Goal: Task Accomplishment & Management: Use online tool/utility

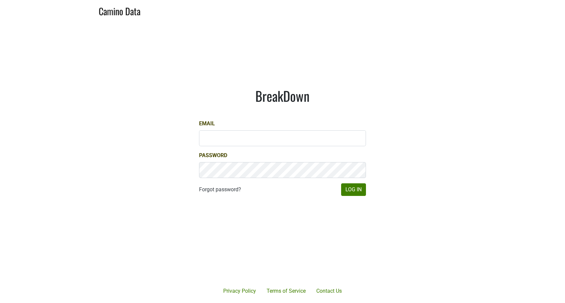
click at [452, 43] on main "BreakDown Email Password Forgot password? Log In" at bounding box center [282, 141] width 565 height 241
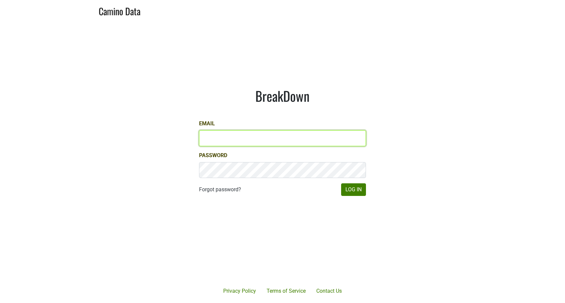
click at [219, 130] on input "Email" at bounding box center [282, 138] width 167 height 16
type input "[PERSON_NAME][EMAIL_ADDRESS][DOMAIN_NAME]"
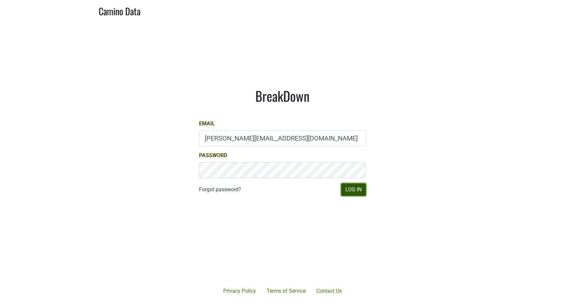
click at [349, 191] on button "Log In" at bounding box center [353, 189] width 25 height 13
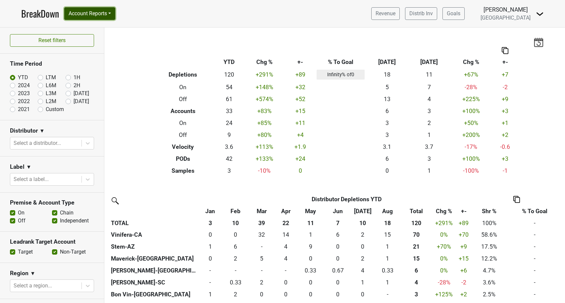
click at [92, 14] on button "Account Reports" at bounding box center [89, 13] width 51 height 13
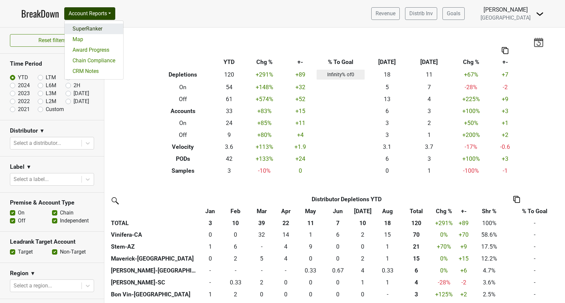
click at [94, 29] on link "SuperRanker" at bounding box center [94, 29] width 59 height 11
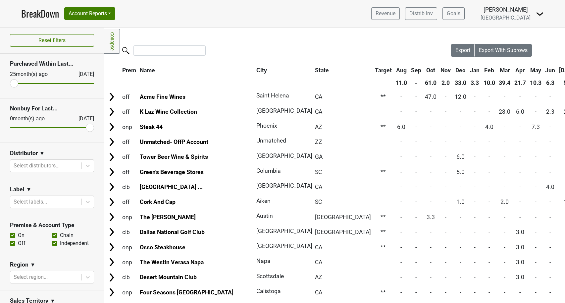
click at [227, 45] on div at bounding box center [277, 51] width 347 height 14
click at [90, 165] on icon at bounding box center [87, 165] width 7 height 7
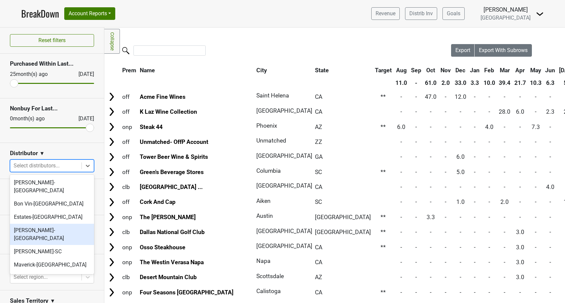
scroll to position [23, 0]
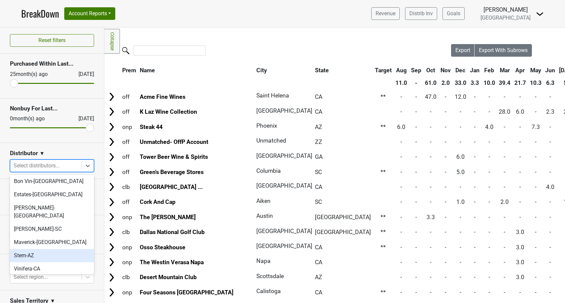
click at [39, 249] on div "Stem-AZ" at bounding box center [52, 255] width 84 height 13
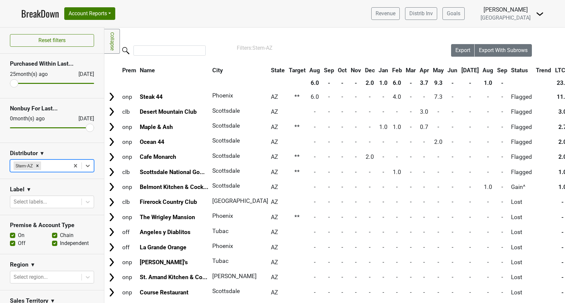
click at [227, 39] on div "Filters Collapse Loading, please wait... Please wait, your file is being downlo…" at bounding box center [334, 164] width 461 height 275
